Goal: Task Accomplishment & Management: Use online tool/utility

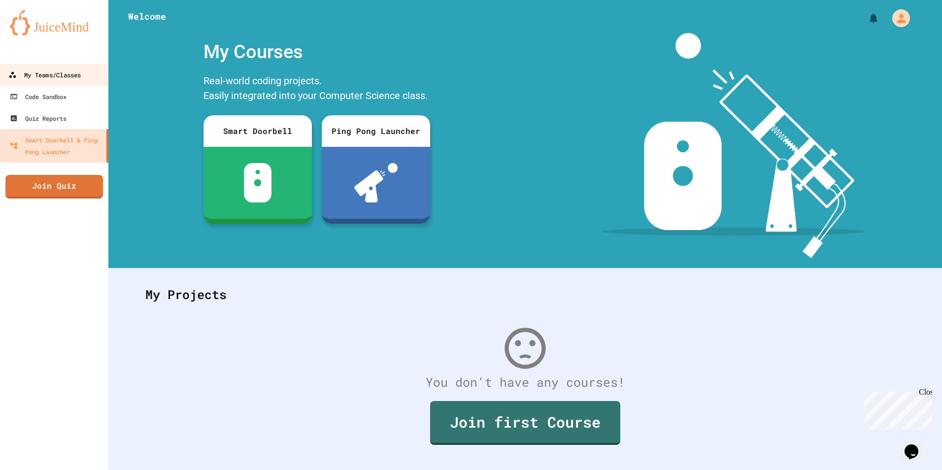
click at [67, 69] on div "My Teams/Classes" at bounding box center [44, 75] width 72 height 12
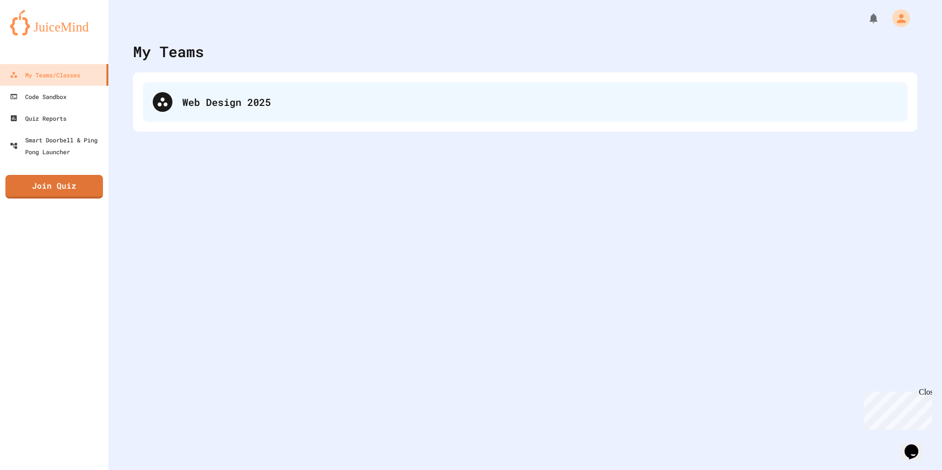
click at [194, 109] on div "Web Design 2025" at bounding box center [525, 101] width 765 height 39
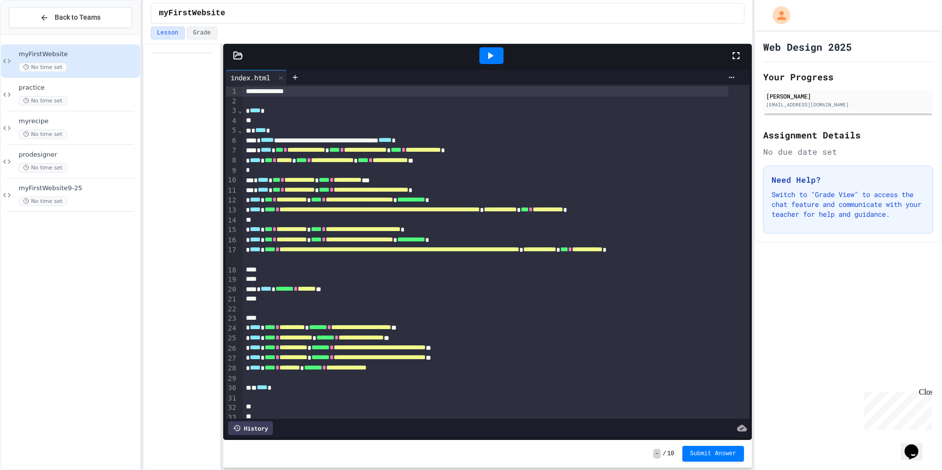
click at [495, 60] on icon at bounding box center [490, 56] width 12 height 12
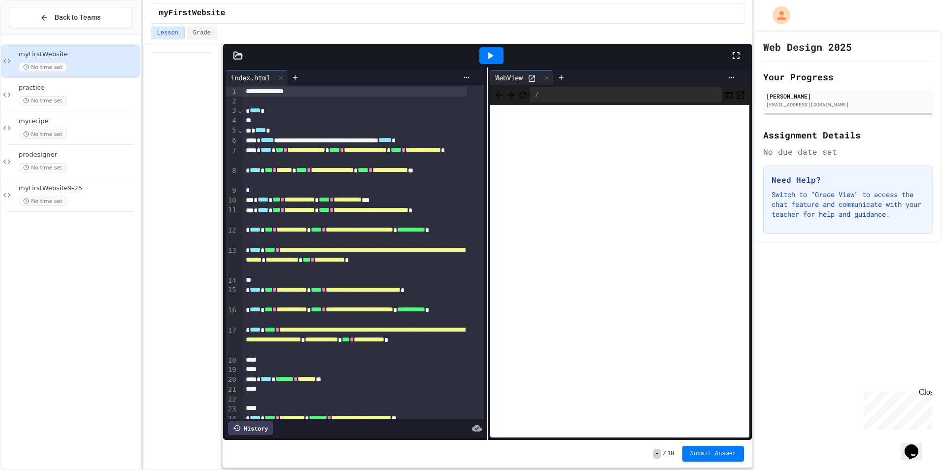
click at [744, 53] on div at bounding box center [741, 55] width 22 height 27
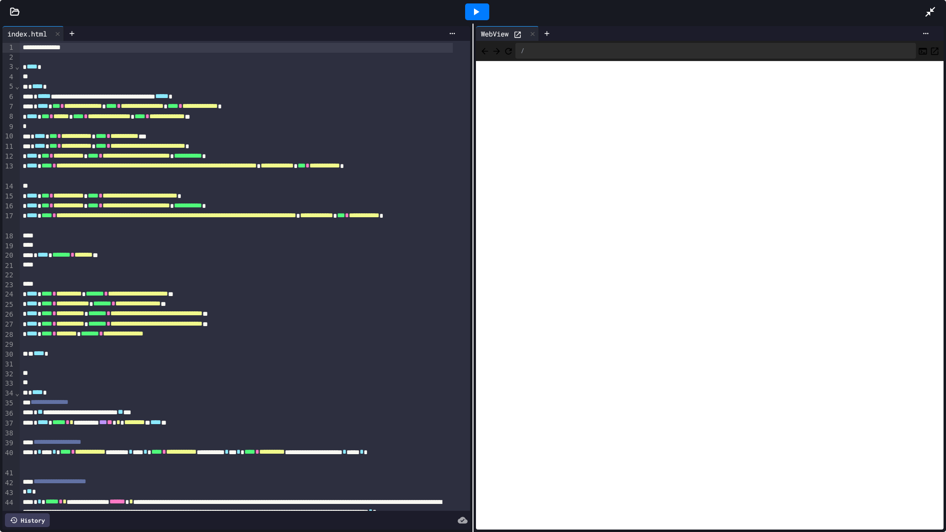
click at [926, 12] on icon at bounding box center [930, 12] width 10 height 10
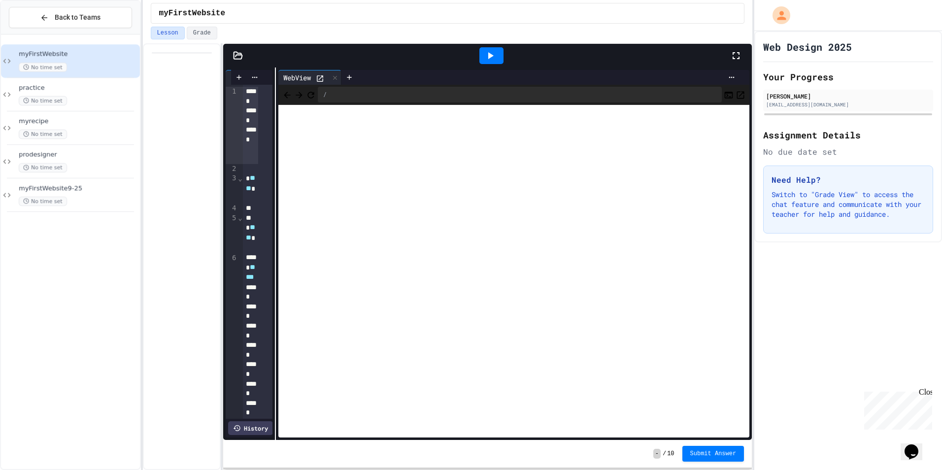
click at [273, 387] on div "**********" at bounding box center [487, 254] width 529 height 373
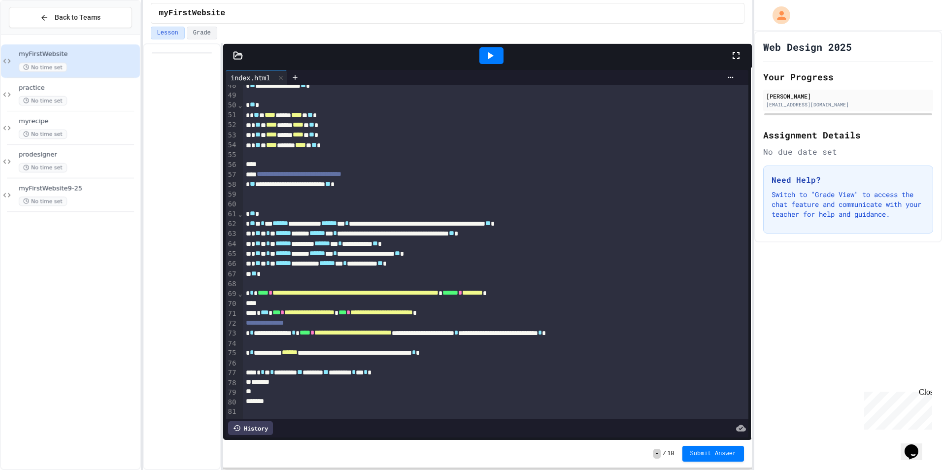
scroll to position [7468, 0]
click at [811, 326] on div "**********" at bounding box center [471, 235] width 942 height 470
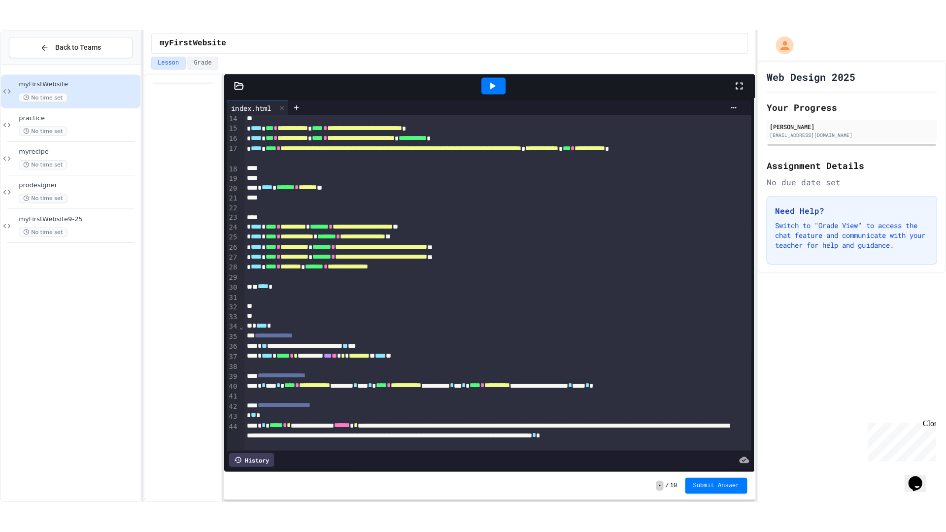
scroll to position [1220, 0]
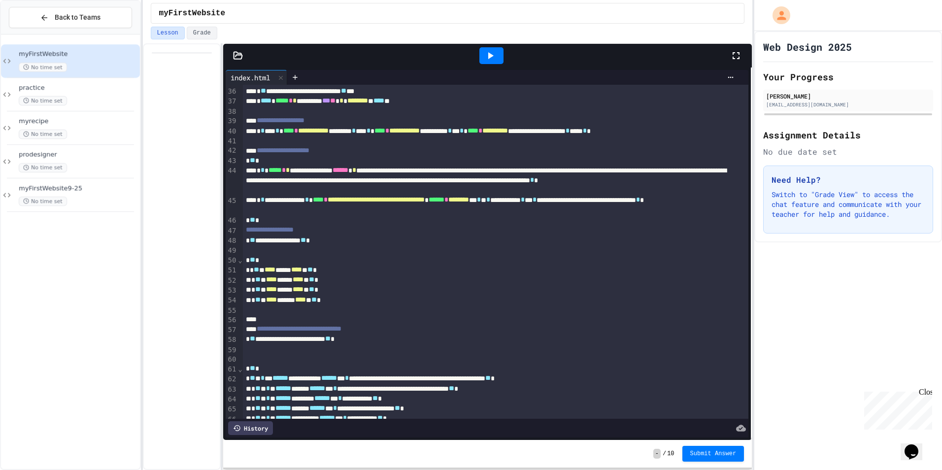
click at [485, 52] on icon at bounding box center [490, 56] width 12 height 12
click at [734, 57] on icon at bounding box center [736, 56] width 12 height 12
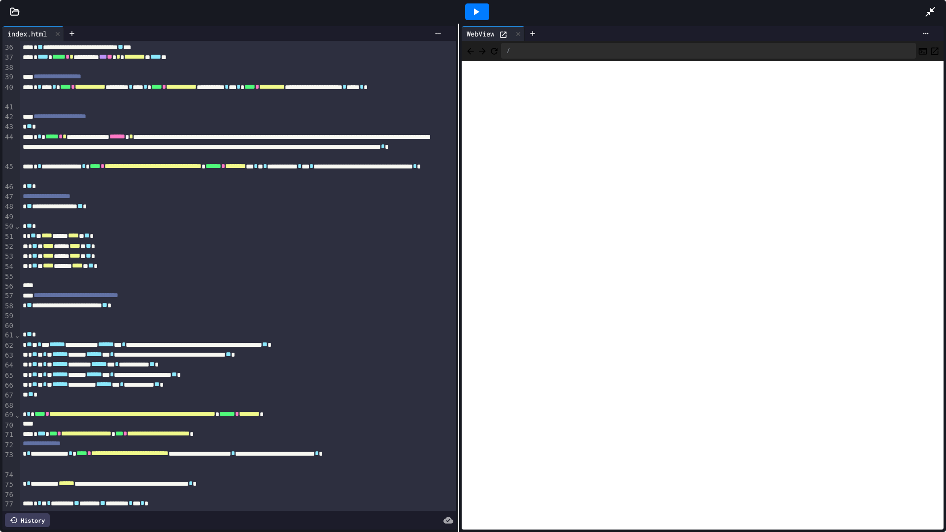
click at [449, 231] on div "**********" at bounding box center [473, 278] width 946 height 509
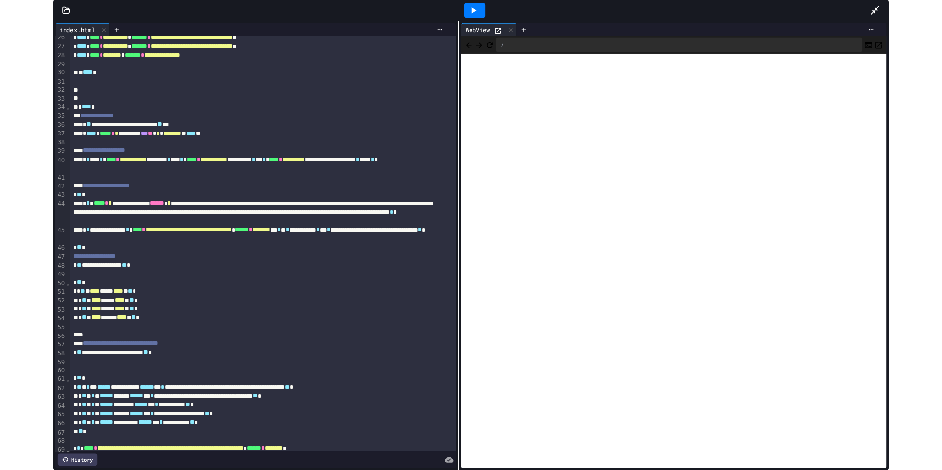
scroll to position [0, 0]
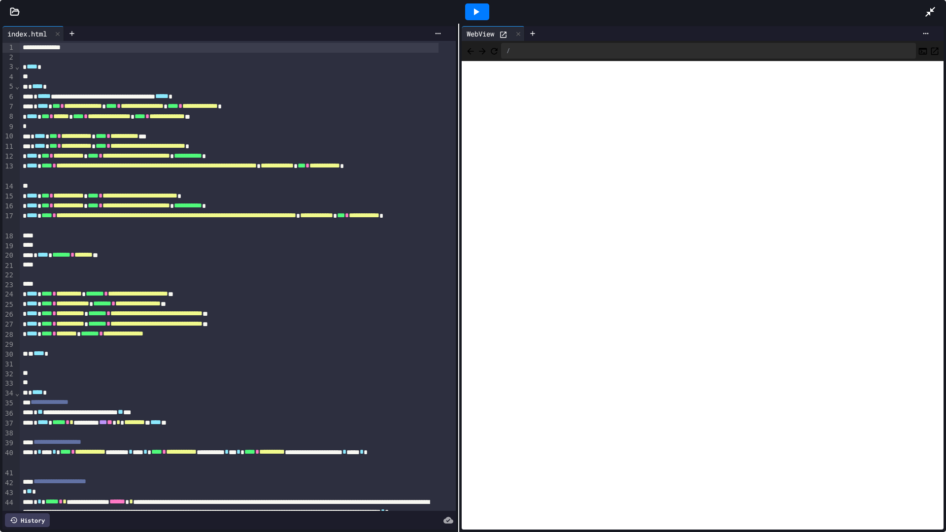
click at [930, 9] on icon at bounding box center [930, 12] width 12 height 12
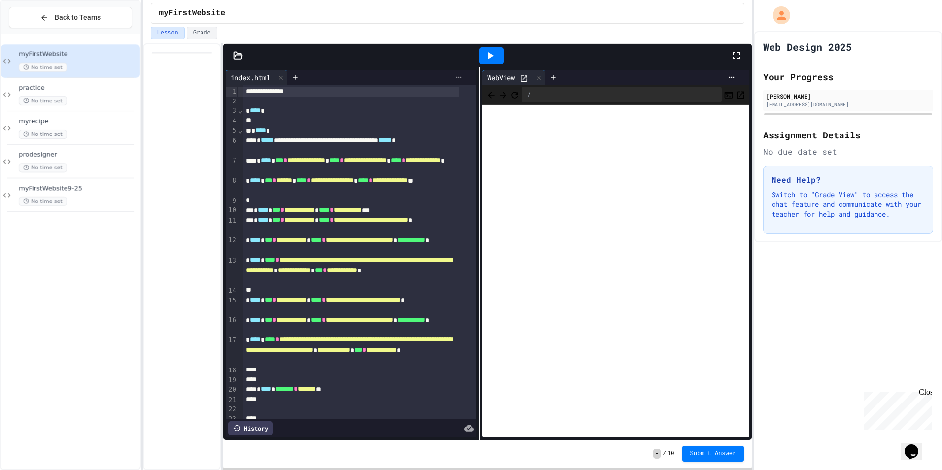
click at [455, 75] on icon at bounding box center [459, 77] width 8 height 8
click at [388, 70] on div at bounding box center [471, 235] width 942 height 470
click at [239, 49] on div at bounding box center [487, 56] width 529 height 24
click at [239, 54] on icon at bounding box center [238, 55] width 8 height 7
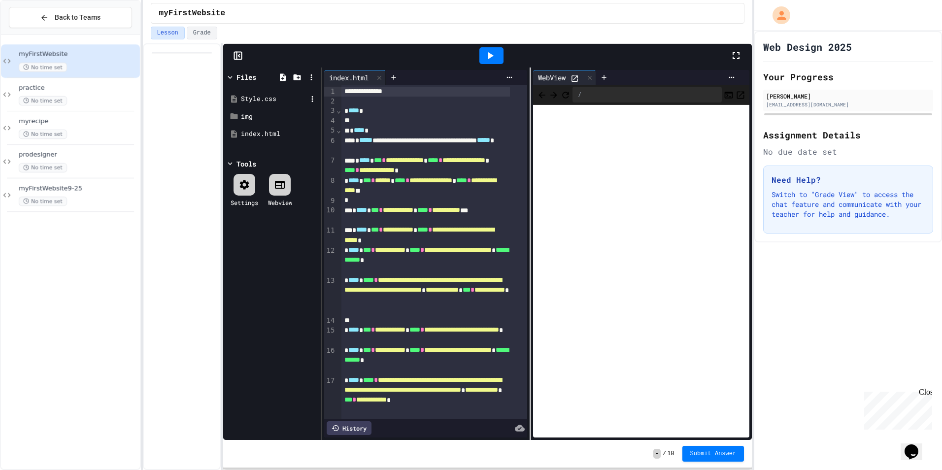
click at [249, 94] on div "Style.css" at bounding box center [272, 99] width 93 height 18
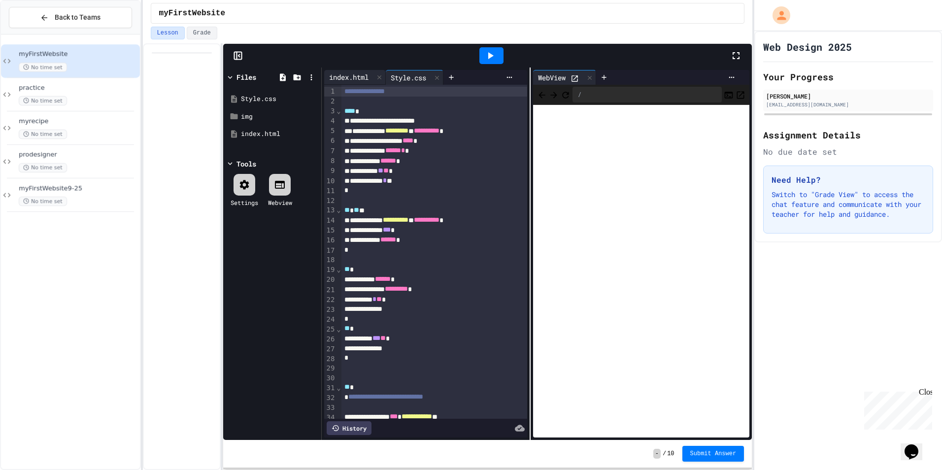
click at [359, 74] on div "index.html" at bounding box center [348, 77] width 49 height 10
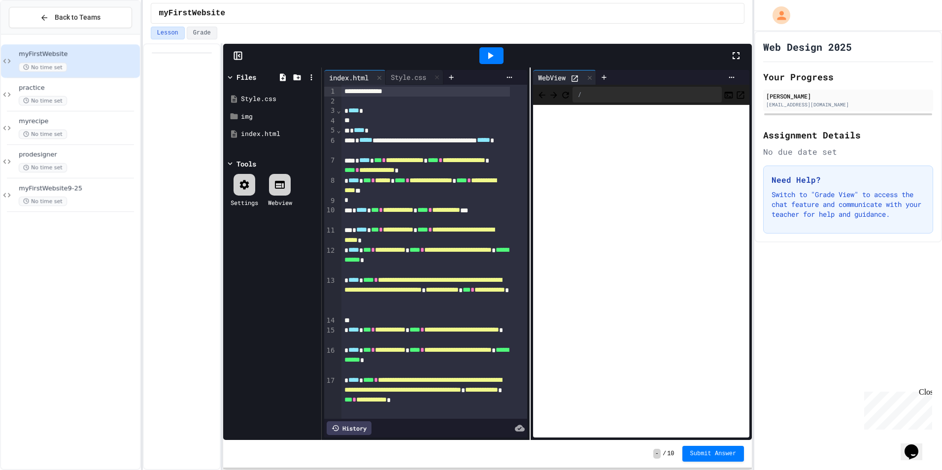
click at [735, 53] on icon at bounding box center [736, 55] width 7 height 7
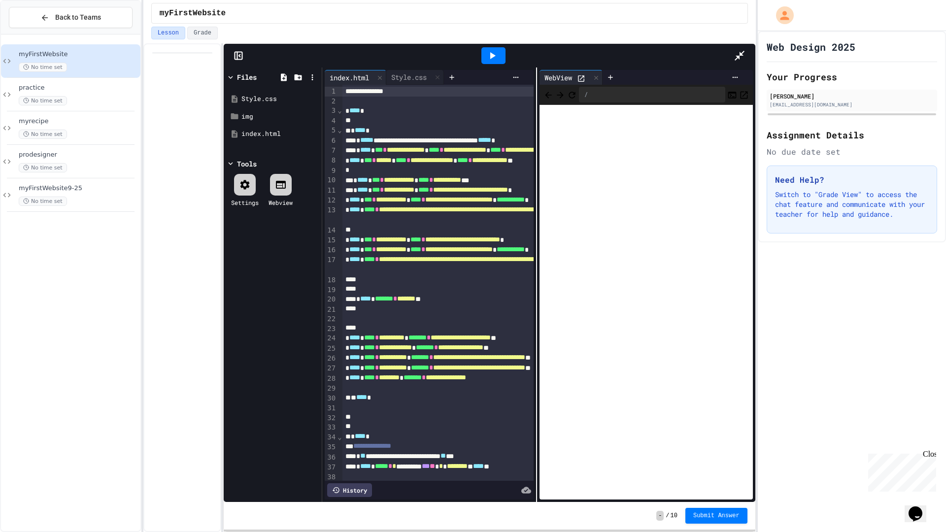
click at [514, 181] on div "**********" at bounding box center [538, 285] width 433 height 435
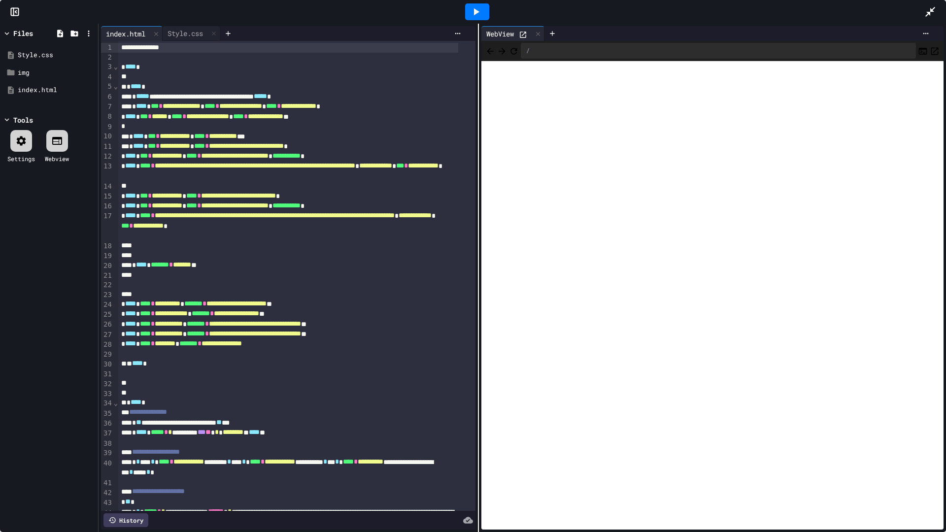
click at [473, 253] on div "**********" at bounding box center [523, 278] width 848 height 509
click at [934, 8] on icon at bounding box center [930, 12] width 10 height 10
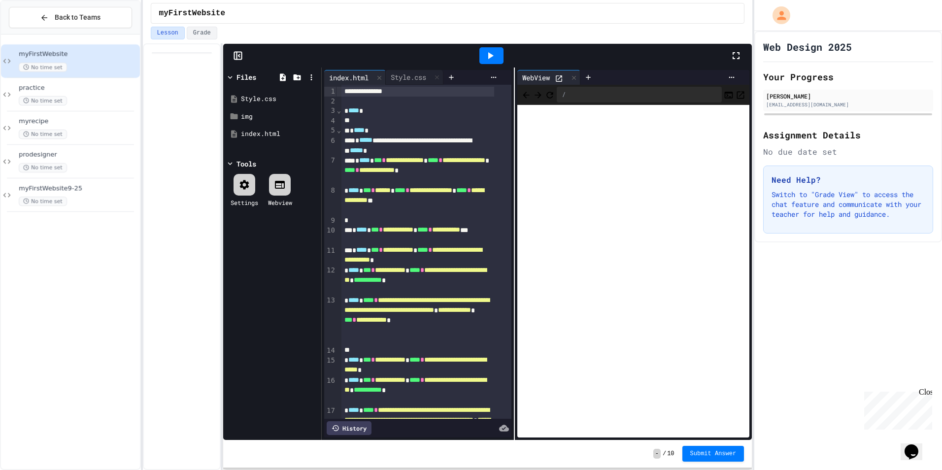
click at [739, 58] on icon at bounding box center [736, 55] width 7 height 7
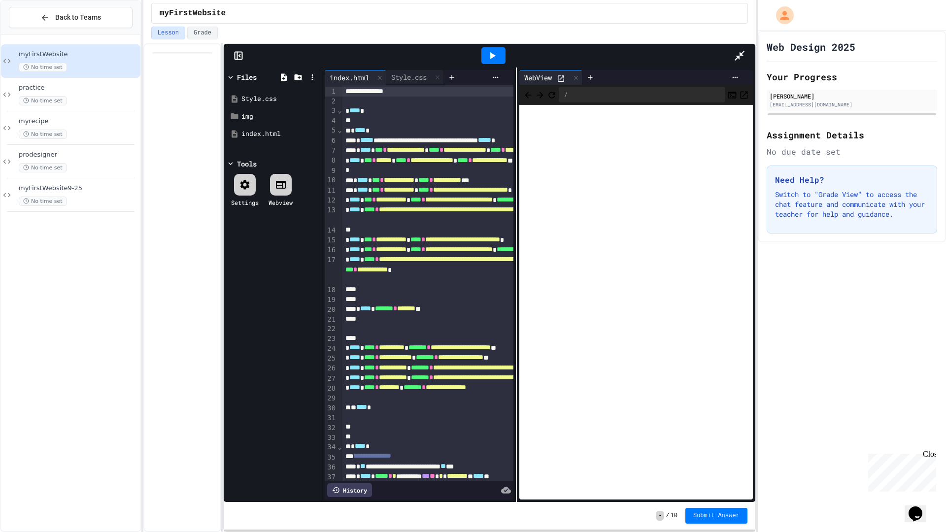
scroll to position [99, 0]
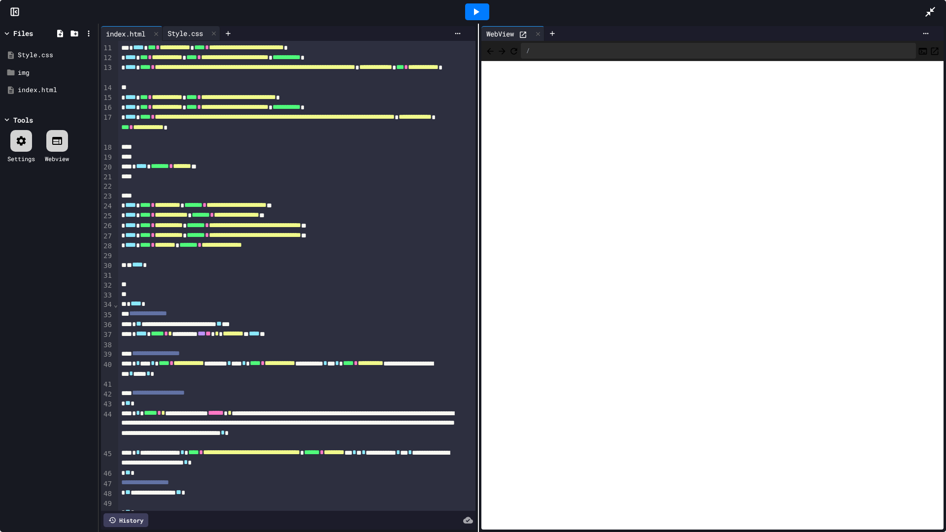
click at [198, 30] on div "Style.css" at bounding box center [185, 33] width 45 height 10
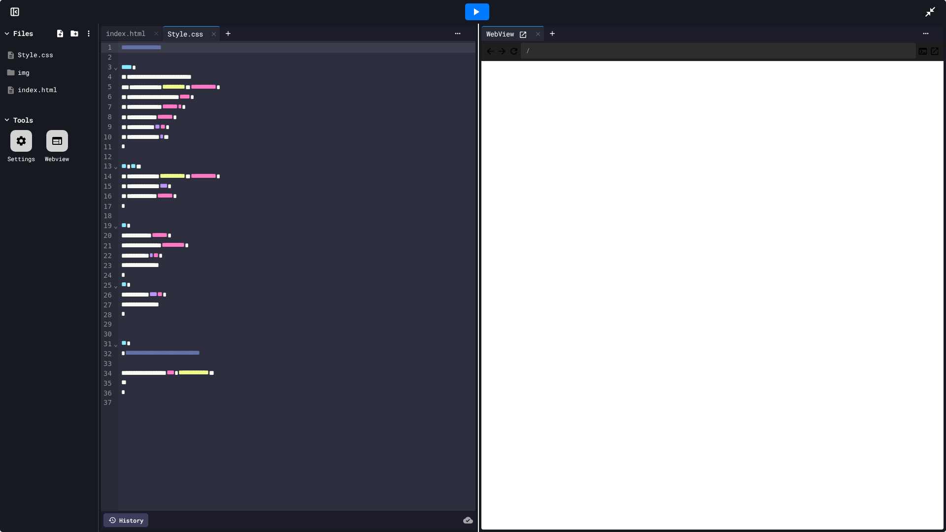
click at [146, 407] on div at bounding box center [296, 402] width 357 height 10
click at [482, 12] on div at bounding box center [477, 11] width 24 height 17
click at [472, 8] on icon at bounding box center [476, 12] width 12 height 12
click at [519, 31] on icon at bounding box center [523, 35] width 8 height 8
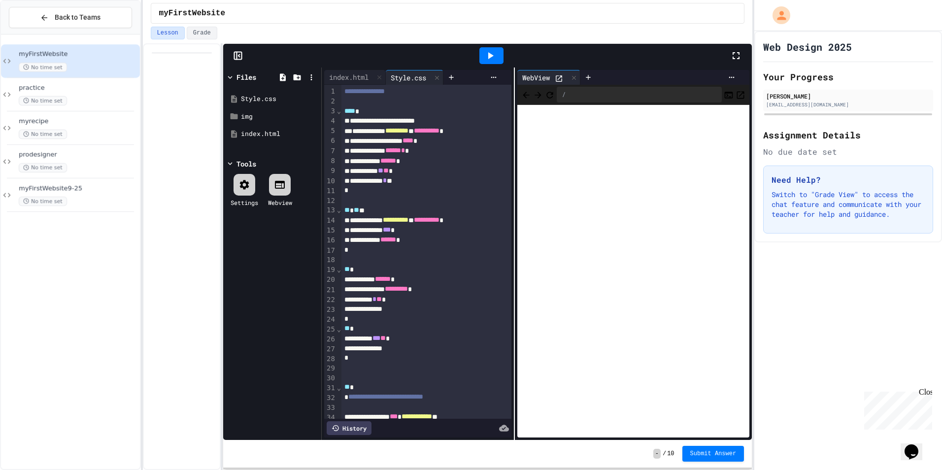
click at [398, 261] on div at bounding box center [426, 260] width 170 height 10
click at [416, 252] on div "*" at bounding box center [417, 250] width 153 height 10
click at [735, 55] on icon at bounding box center [736, 56] width 12 height 12
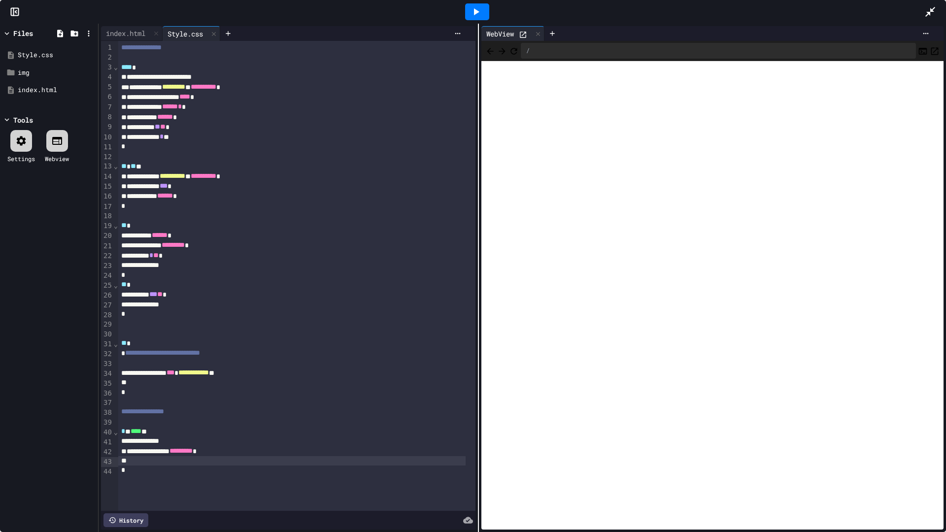
click at [137, 460] on div at bounding box center [291, 461] width 347 height 10
click at [186, 462] on div "*" at bounding box center [291, 461] width 347 height 10
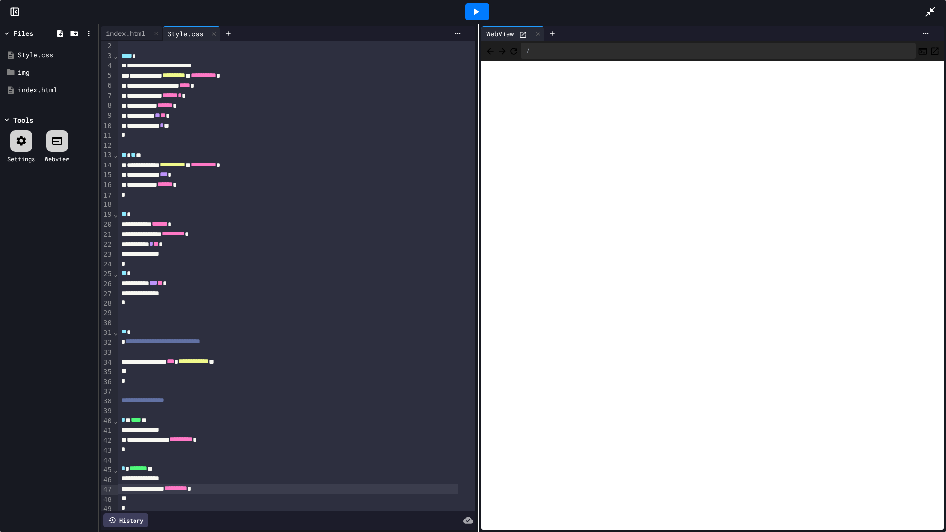
scroll to position [32, 0]
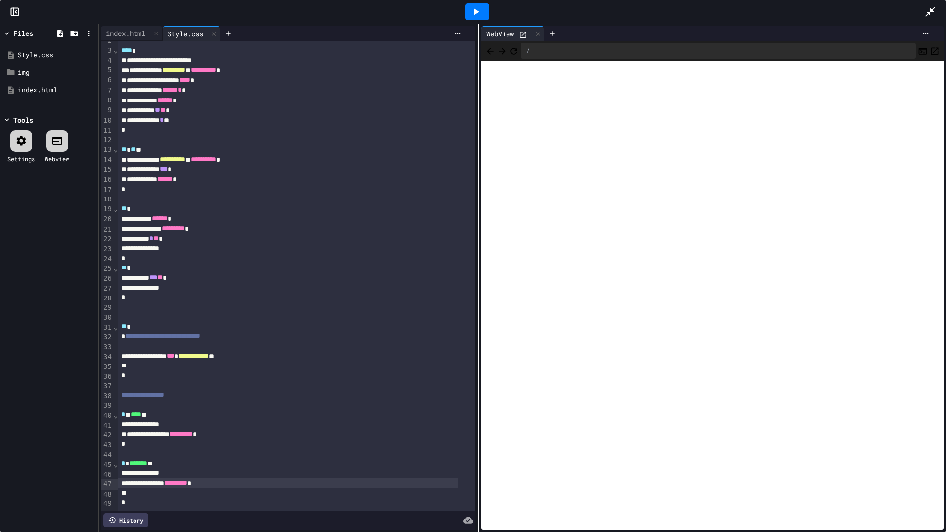
click at [474, 5] on div at bounding box center [477, 11] width 24 height 17
click at [519, 50] on icon "Refresh" at bounding box center [514, 51] width 10 height 10
click at [924, 9] on icon at bounding box center [930, 12] width 12 height 12
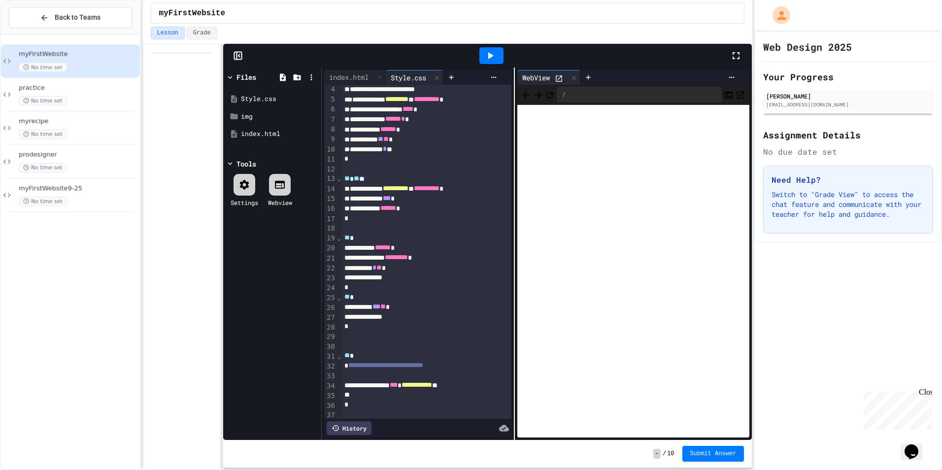
click at [740, 48] on div at bounding box center [741, 55] width 22 height 27
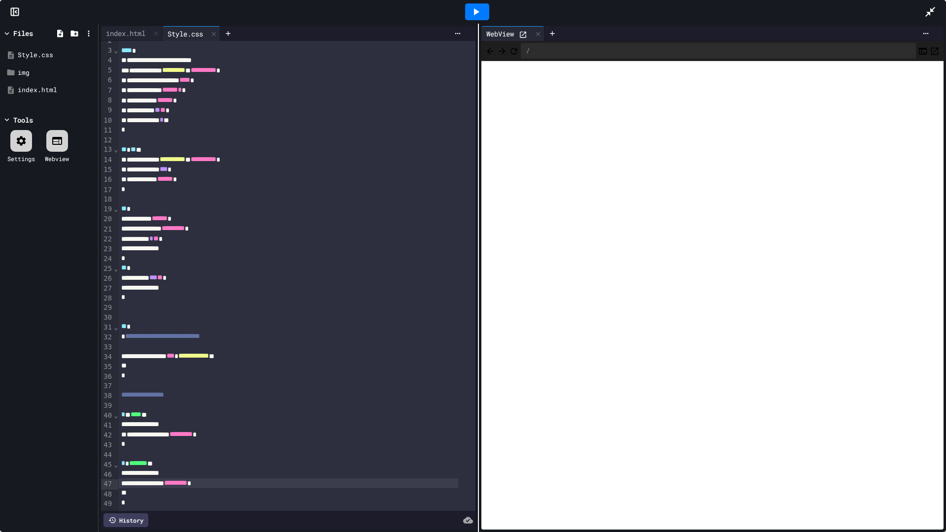
click at [238, 470] on div at bounding box center [288, 493] width 340 height 10
click at [231, 470] on div "*" at bounding box center [288, 503] width 340 height 10
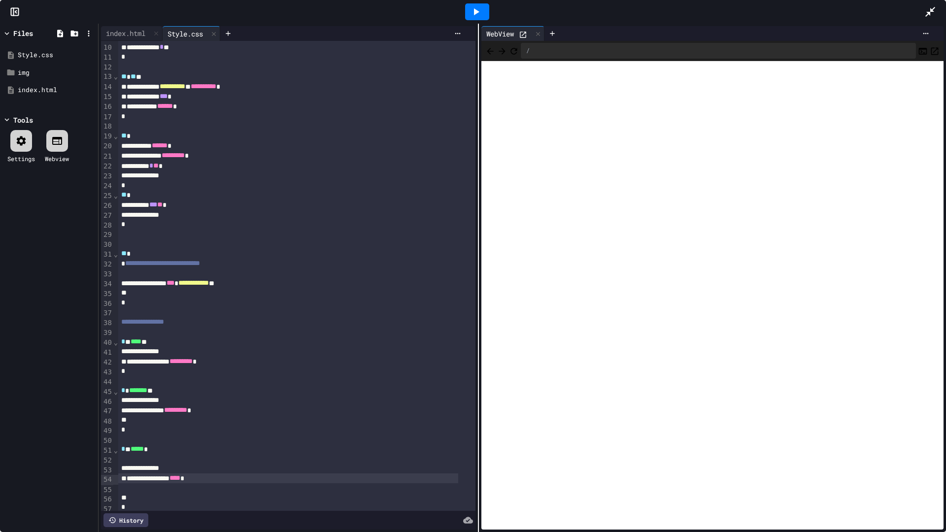
scroll to position [109, 0]
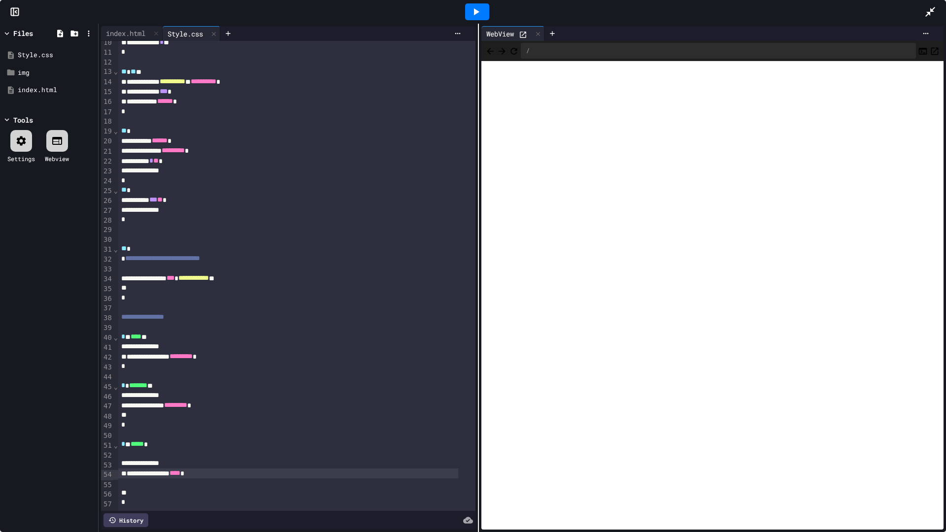
click at [137, 470] on div at bounding box center [288, 483] width 340 height 10
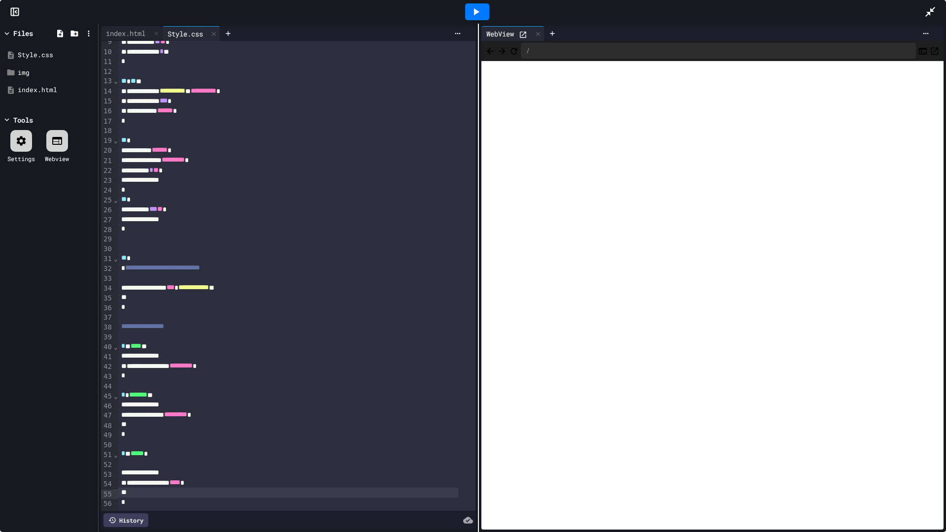
click at [137, 470] on div at bounding box center [288, 493] width 340 height 10
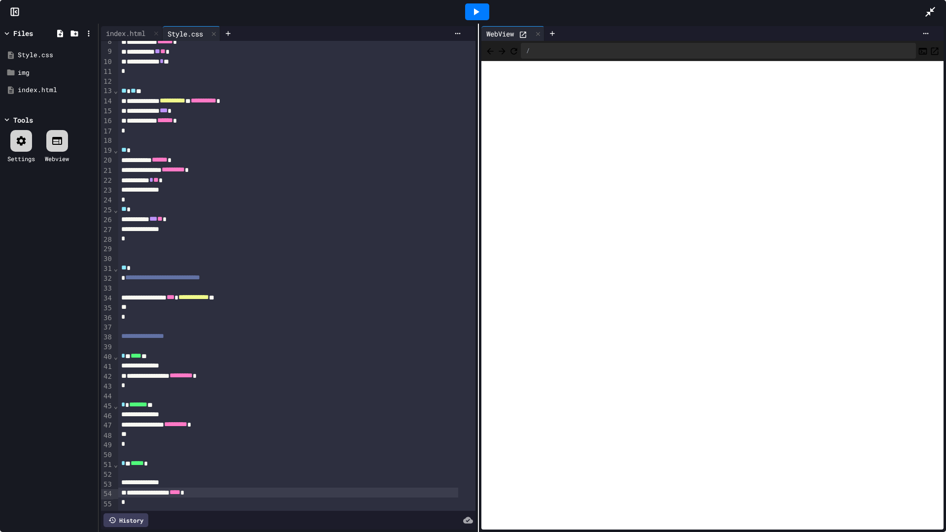
click at [468, 7] on div at bounding box center [477, 11] width 24 height 17
click at [119, 470] on div "**********" at bounding box center [288, 483] width 340 height 10
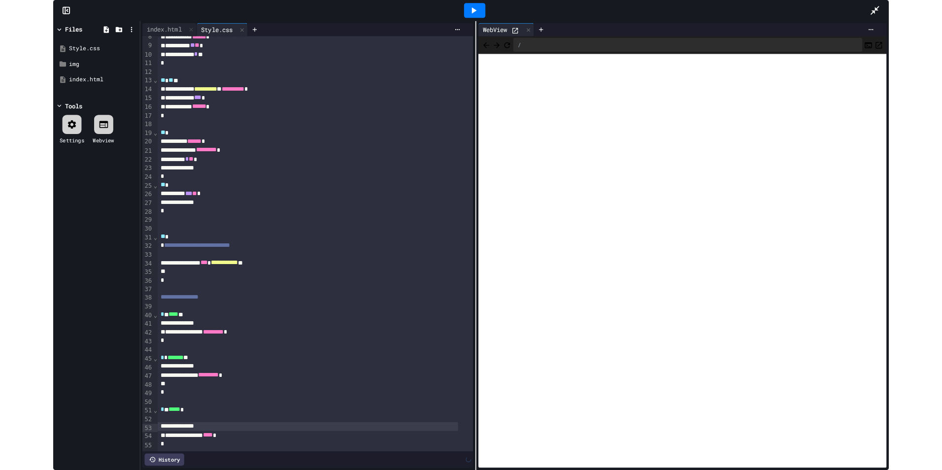
scroll to position [81, 0]
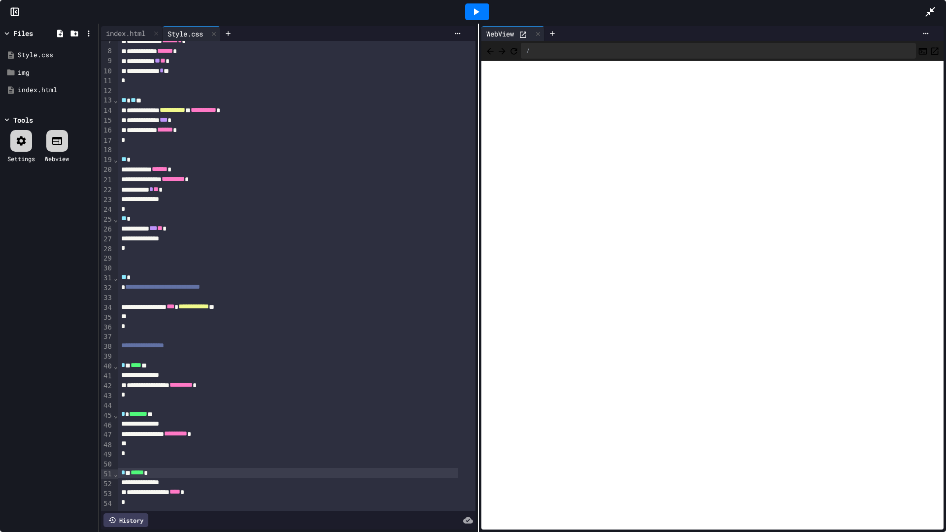
click at [132, 469] on span "*****" at bounding box center [137, 472] width 13 height 7
click at [478, 8] on icon at bounding box center [476, 12] width 12 height 12
click at [931, 2] on div at bounding box center [935, 12] width 22 height 27
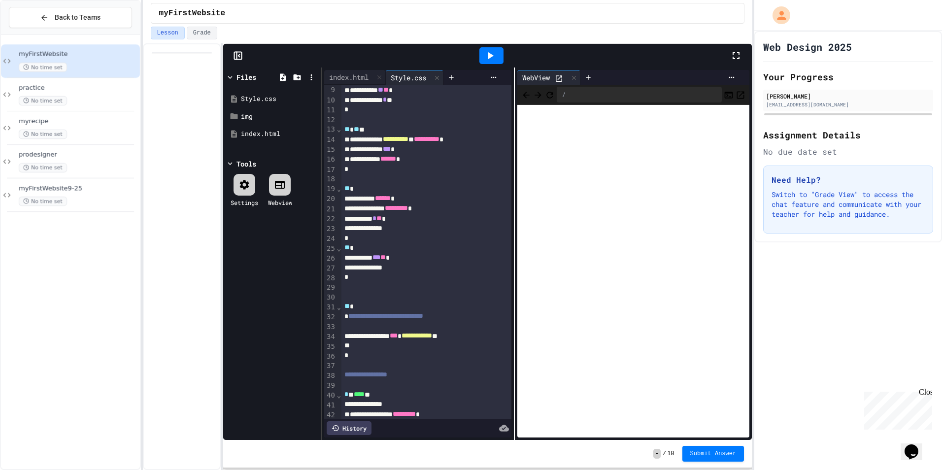
click at [926, 390] on div "Close" at bounding box center [925, 394] width 12 height 12
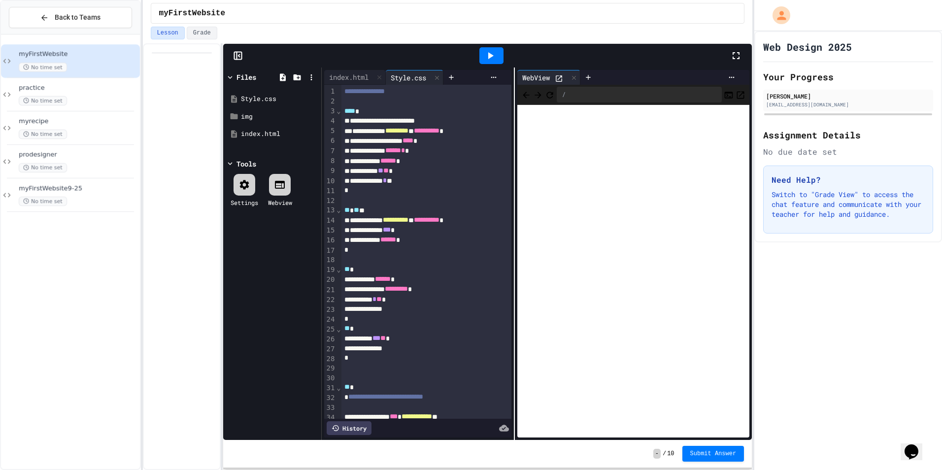
click at [371, 193] on div "*" at bounding box center [417, 191] width 153 height 10
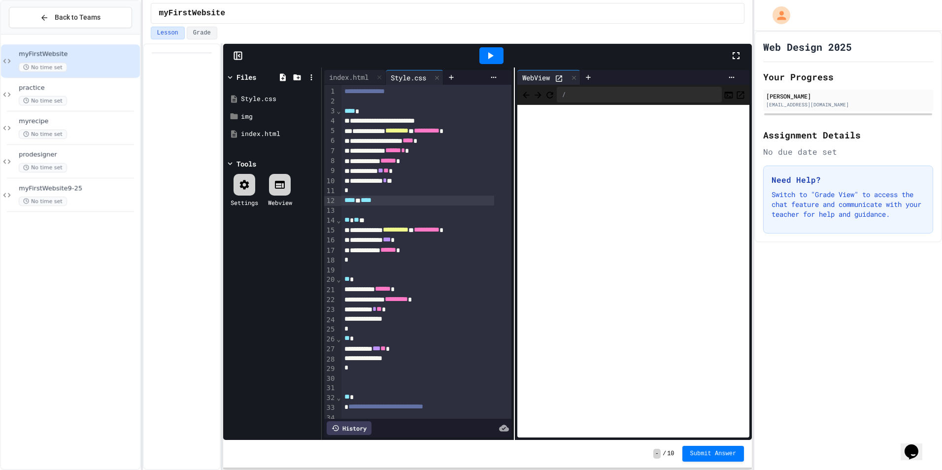
click at [392, 203] on div "**** * ****" at bounding box center [417, 201] width 153 height 10
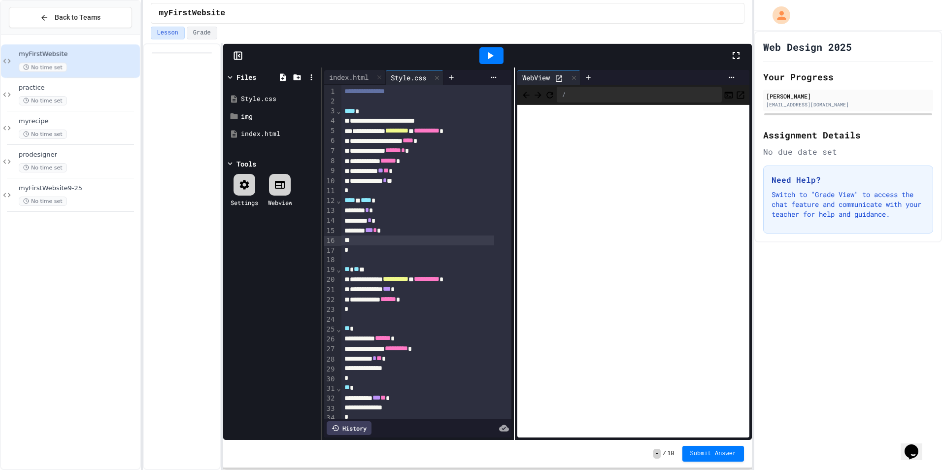
click at [354, 242] on div at bounding box center [417, 241] width 153 height 10
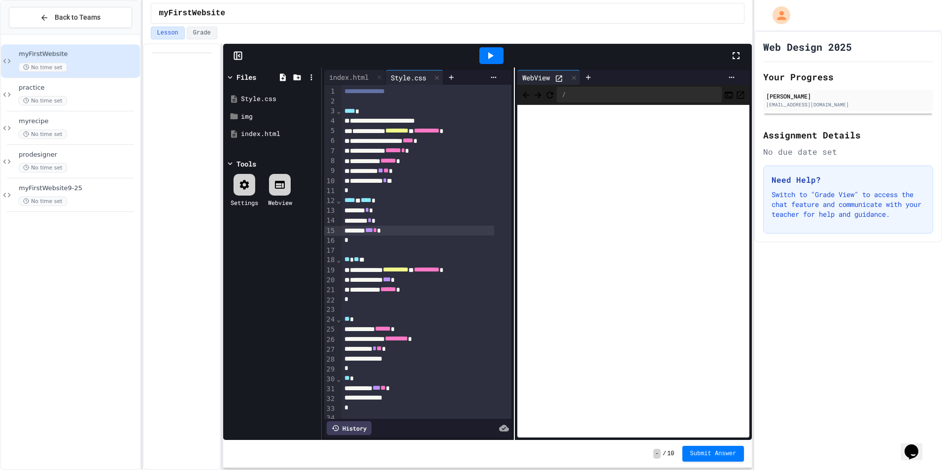
click at [498, 50] on div at bounding box center [491, 55] width 24 height 17
click at [738, 50] on icon at bounding box center [736, 56] width 12 height 12
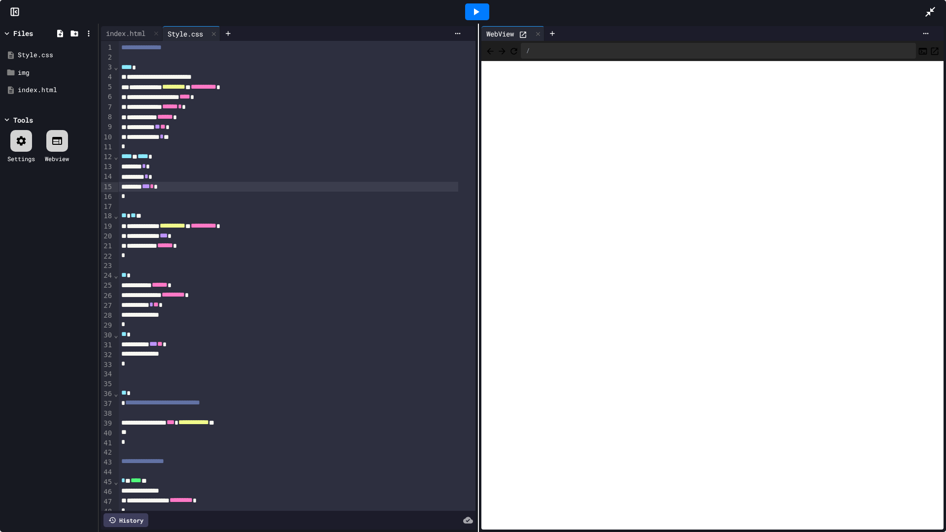
click at [930, 10] on icon at bounding box center [930, 12] width 10 height 10
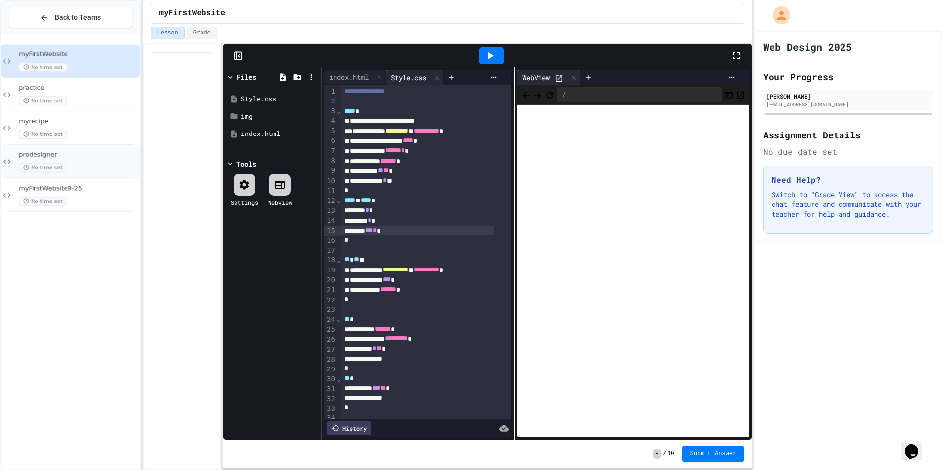
click at [86, 155] on span "prodesigner" at bounding box center [78, 155] width 119 height 8
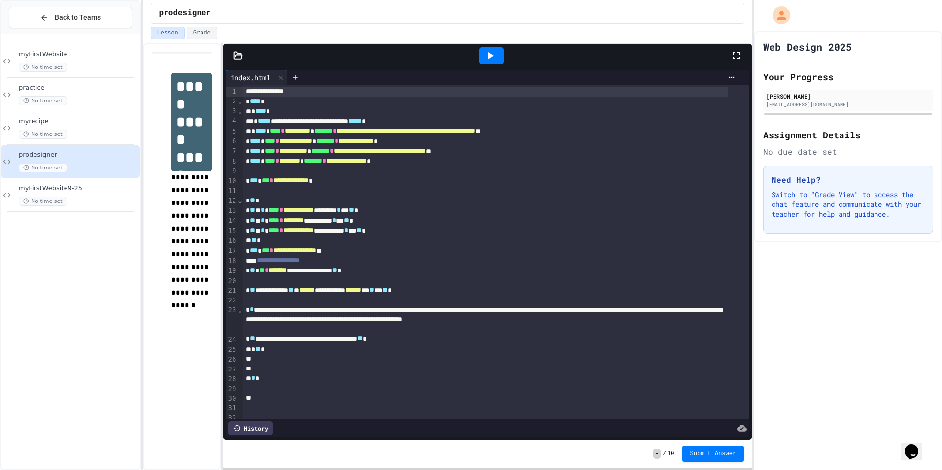
drag, startPoint x: 494, startPoint y: 51, endPoint x: 496, endPoint y: 45, distance: 6.4
click at [495, 49] on div at bounding box center [491, 55] width 24 height 17
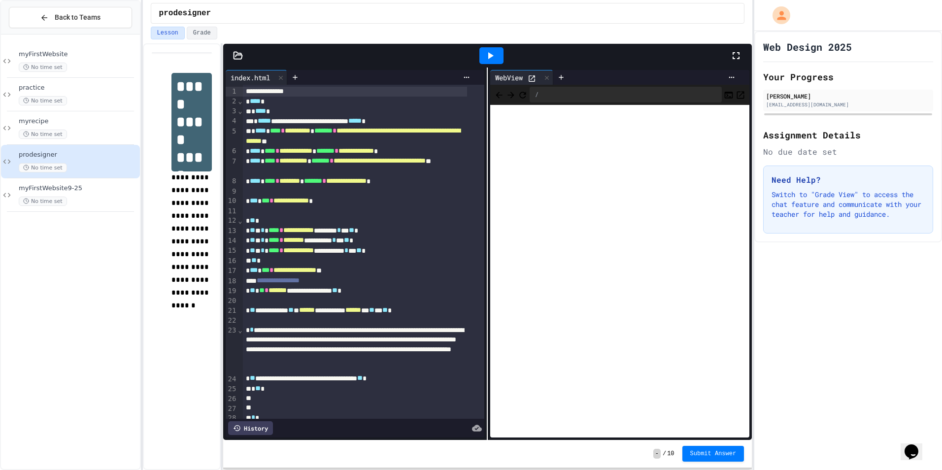
click at [740, 55] on icon at bounding box center [736, 55] width 7 height 7
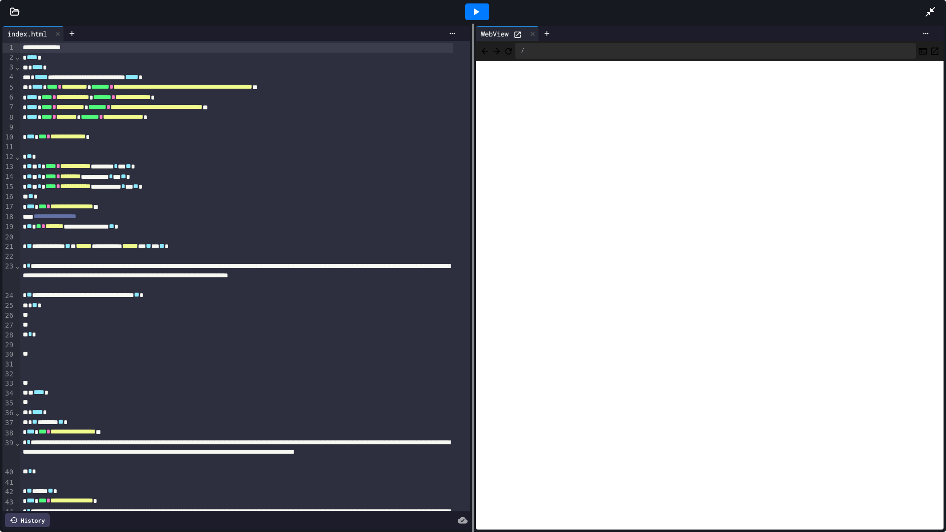
click at [932, 13] on icon at bounding box center [930, 12] width 12 height 12
